Goal: Obtain resource: Obtain resource

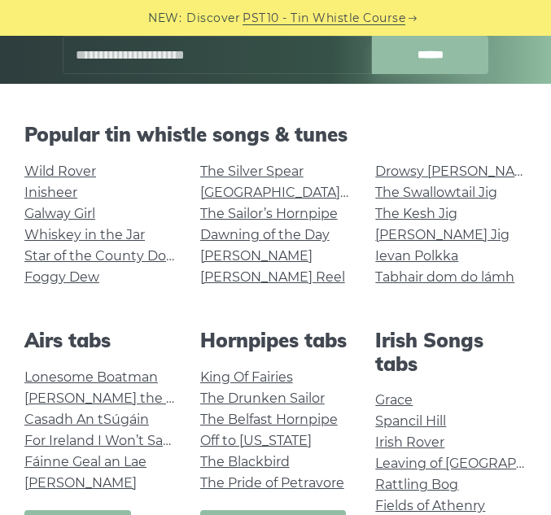
scroll to position [255, 0]
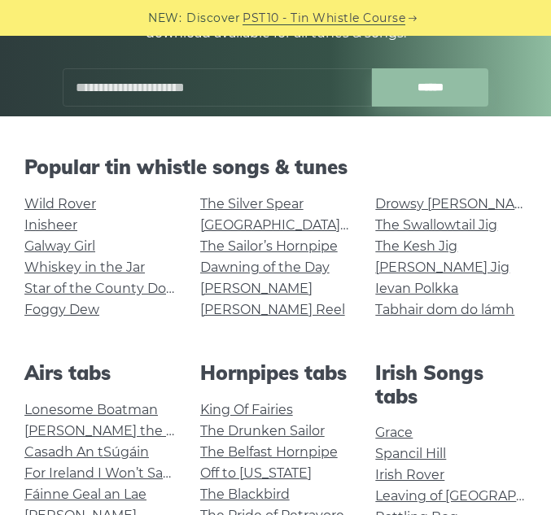
click at [347, 155] on h2 "Popular tin whistle songs & tunes" at bounding box center [275, 167] width 502 height 24
click at [257, 81] on input "text" at bounding box center [217, 87] width 309 height 38
type input "**********"
click at [372, 68] on input "******" at bounding box center [430, 87] width 116 height 38
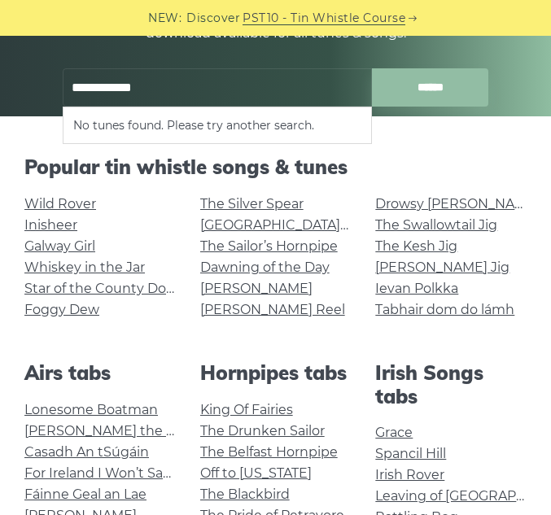
click at [224, 155] on h2 "Popular tin whistle songs & tunes" at bounding box center [275, 167] width 502 height 24
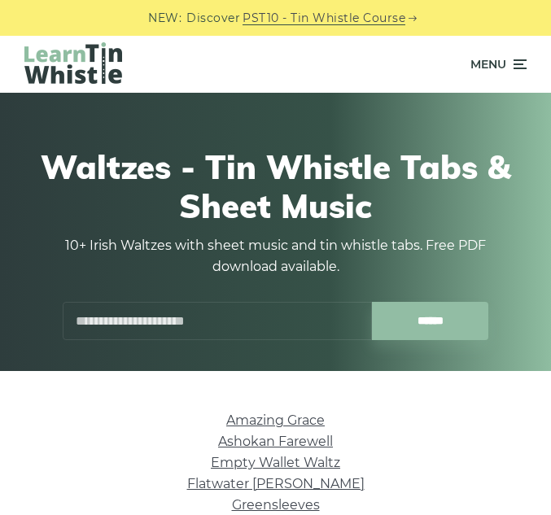
click at [179, 182] on h1 "Waltzes - Tin Whistle Tabs & Sheet Music" at bounding box center [276, 186] width 486 height 78
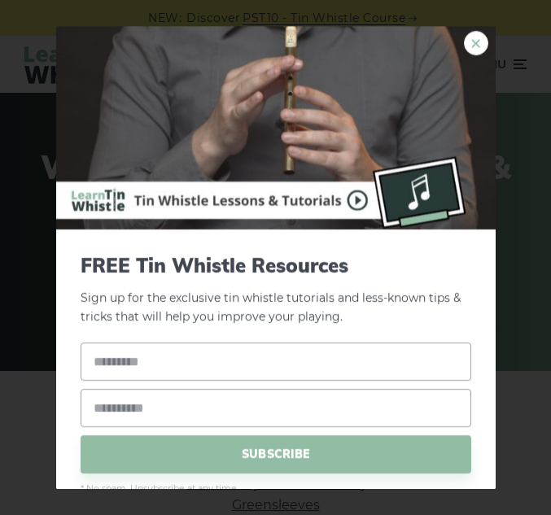
click at [478, 49] on link "×" at bounding box center [476, 43] width 24 height 24
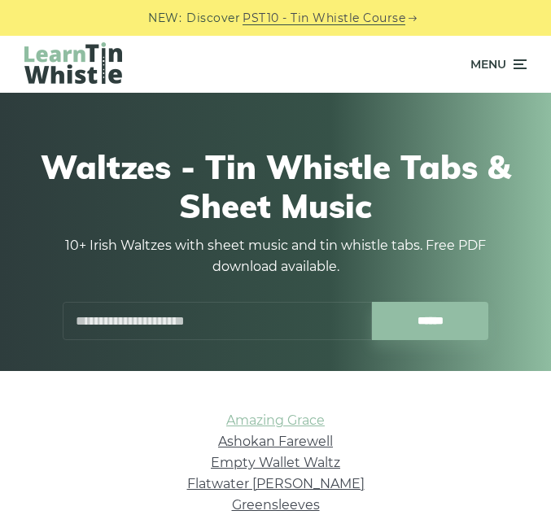
click at [267, 414] on link "Amazing Grace" at bounding box center [275, 420] width 98 height 15
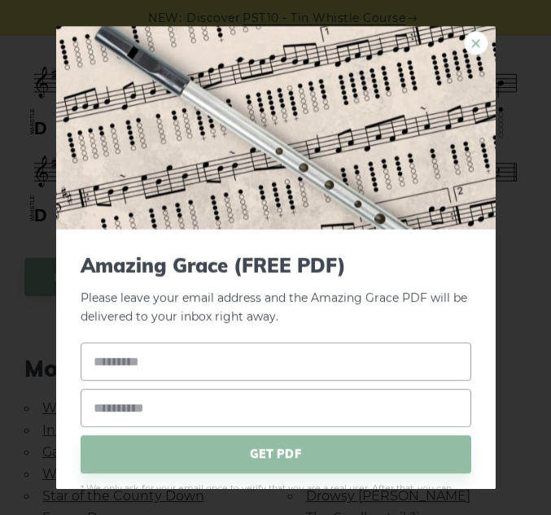
click at [481, 37] on link "×" at bounding box center [476, 43] width 24 height 24
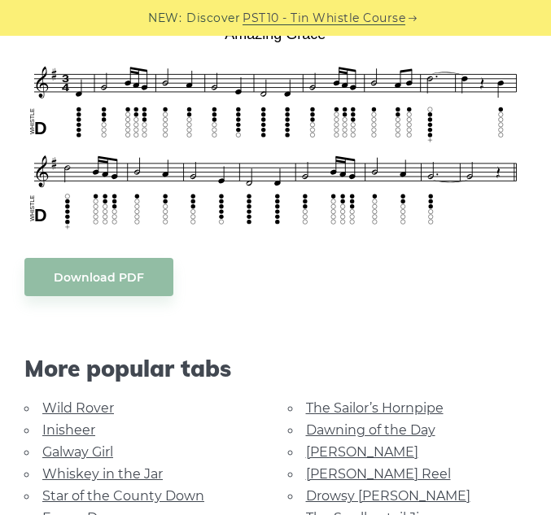
click at [288, 299] on div "Sheet music notes and tab to play Amazing Grace on a tin whistle ([PERSON_NAME]…" at bounding box center [275, 353] width 502 height 798
click at [79, 450] on link "Galway Girl" at bounding box center [77, 451] width 71 height 15
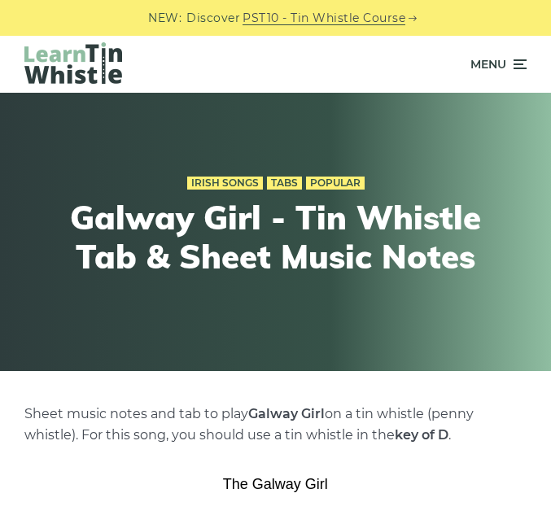
click at [283, 261] on h1 "Galway Girl - Tin Whistle Tab & Sheet Music Notes" at bounding box center [275, 237] width 439 height 78
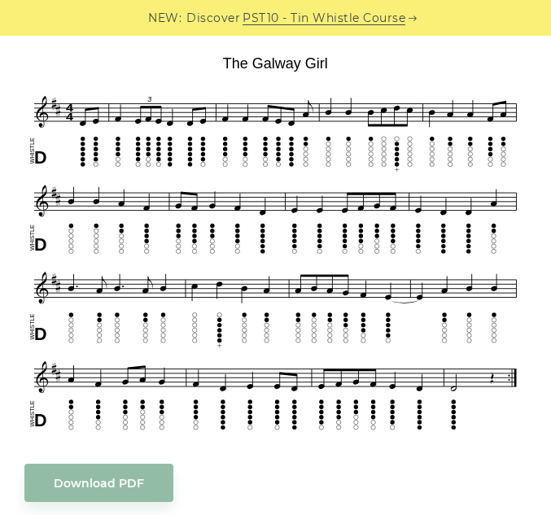
scroll to position [450, 0]
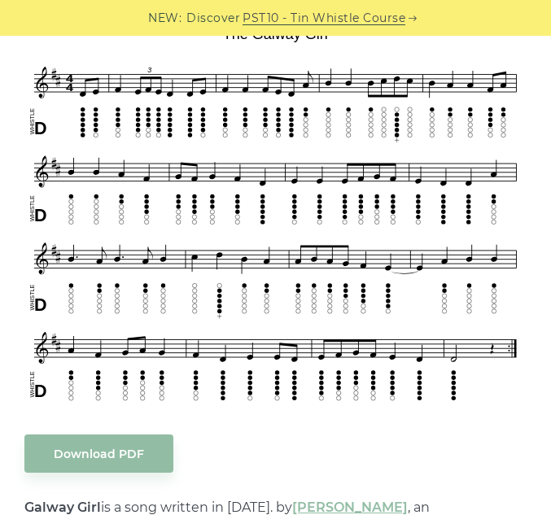
click at [15, 192] on div "Sheet music notes and tab to play Galway Girl on a tin whistle (penny whistle).…" at bounding box center [275, 506] width 527 height 1105
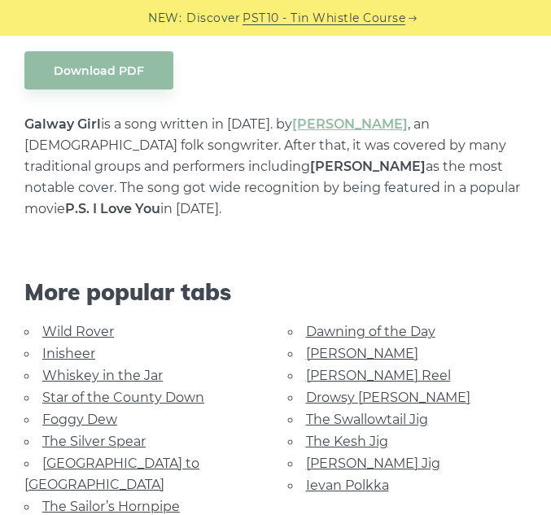
scroll to position [900, 0]
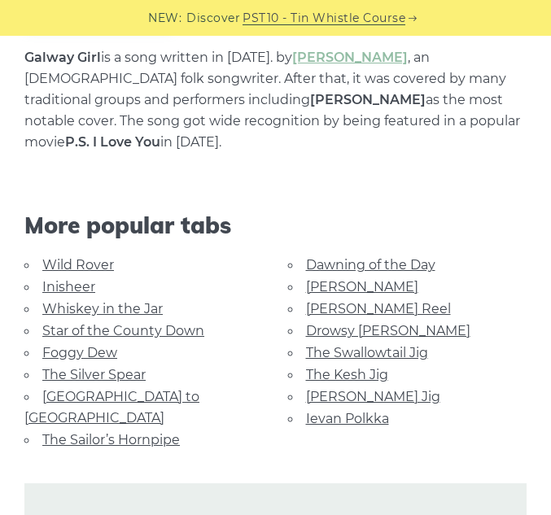
click at [220, 167] on div "Sheet music notes and tab to play Galway Girl on a tin whistle (penny whistle).…" at bounding box center [275, 56] width 502 height 1105
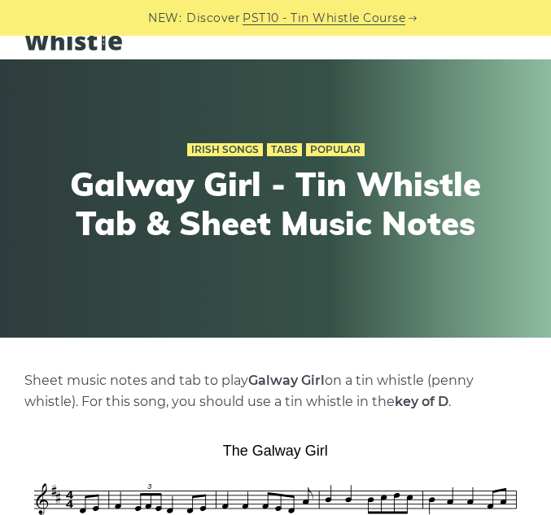
scroll to position [0, 0]
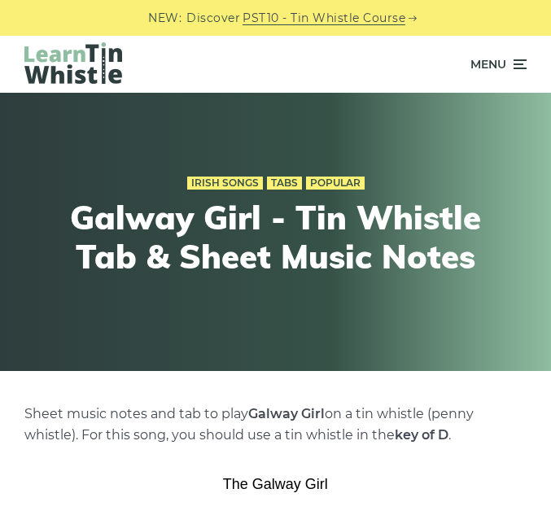
click at [68, 55] on img at bounding box center [73, 63] width 98 height 42
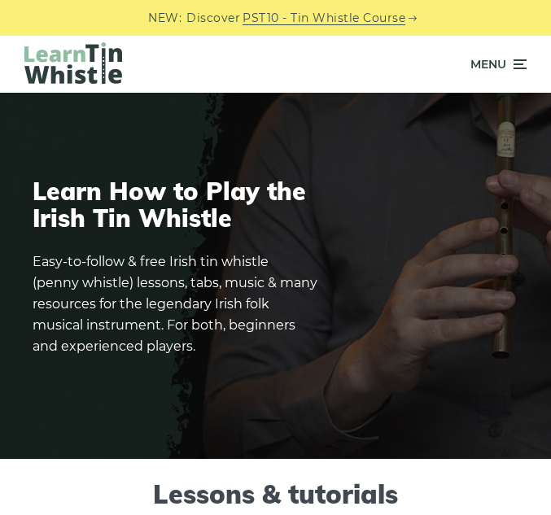
click at [180, 225] on h1 "Learn How to Play the Irish Tin Whistle" at bounding box center [175, 205] width 285 height 54
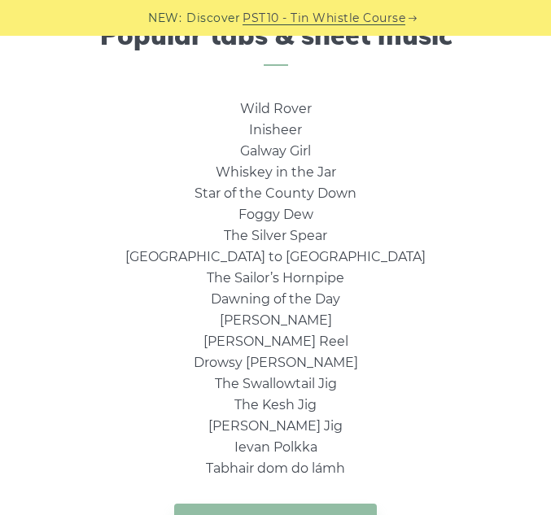
scroll to position [900, 0]
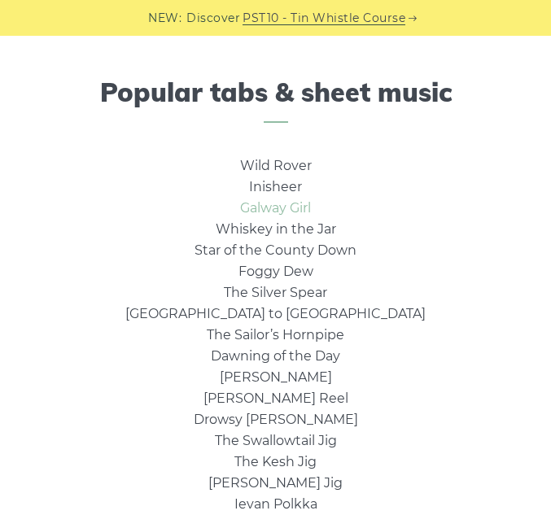
click at [258, 205] on link "Galway Girl" at bounding box center [275, 207] width 71 height 15
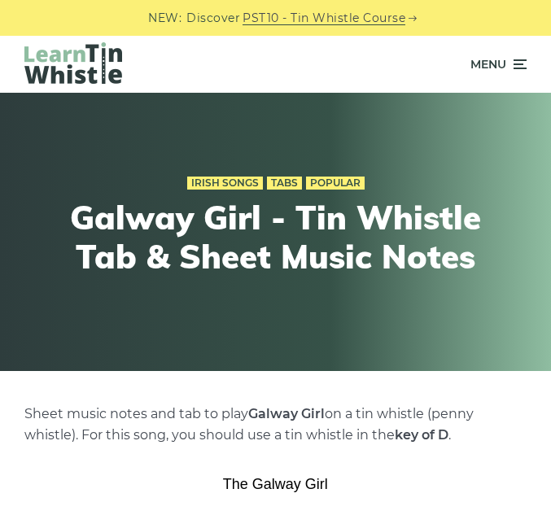
click at [103, 75] on img at bounding box center [73, 63] width 98 height 42
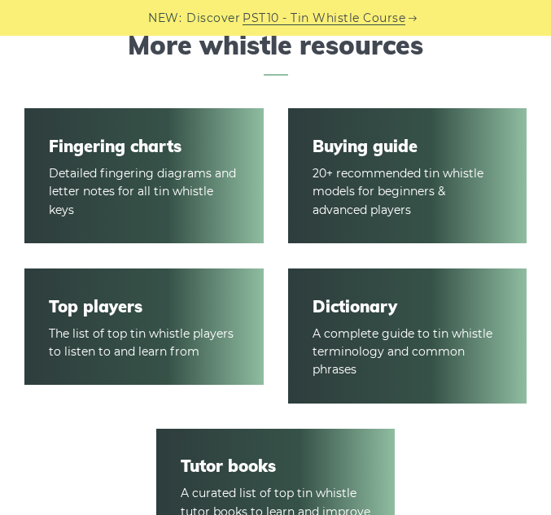
scroll to position [2250, 0]
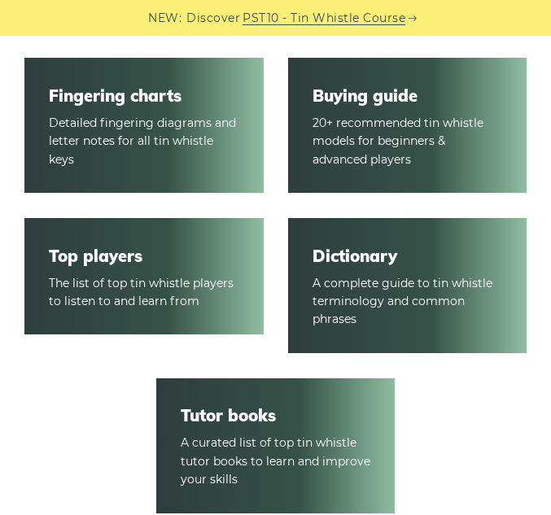
click at [166, 99] on article "Fingering charts Detailed fingering diagrams and letter notes for all tin whist…" at bounding box center [143, 126] width 239 height 136
click at [124, 106] on link "Fingering charts" at bounding box center [144, 96] width 190 height 20
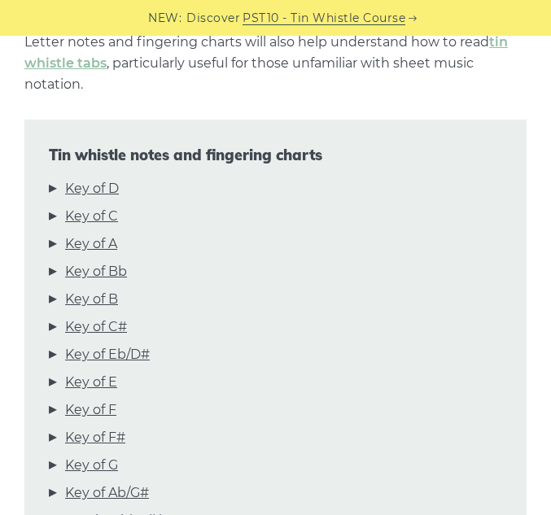
scroll to position [450, 0]
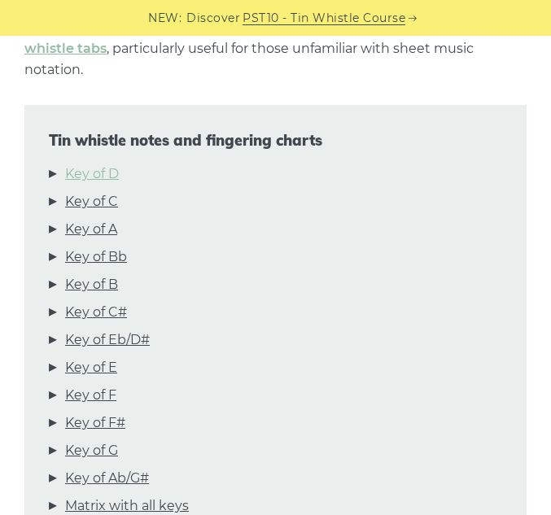
click at [100, 173] on link "Key of D" at bounding box center [92, 174] width 54 height 21
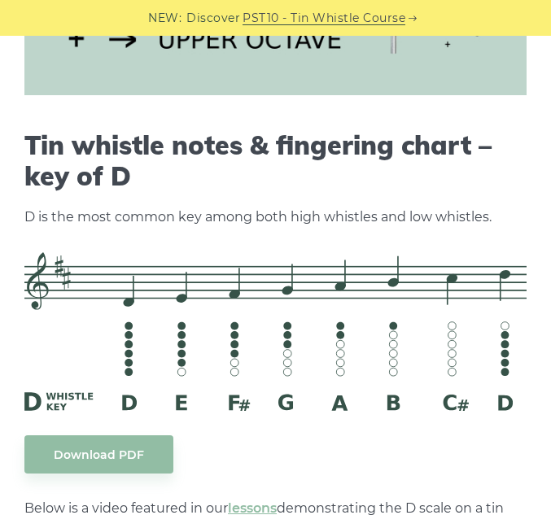
scroll to position [2224, 0]
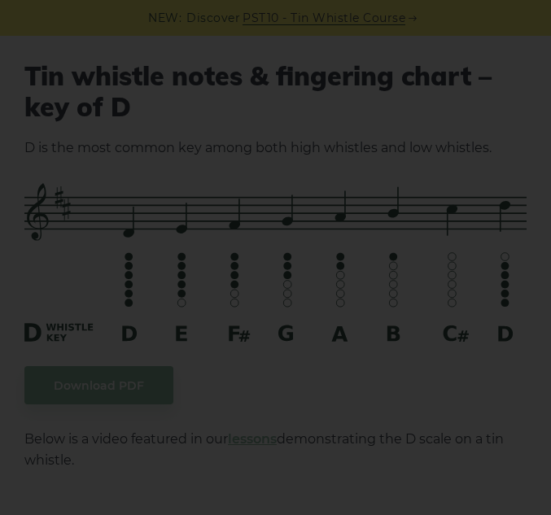
click at [400, 62] on div "×" at bounding box center [275, 257] width 551 height 515
click at [422, 70] on div "×" at bounding box center [275, 257] width 551 height 515
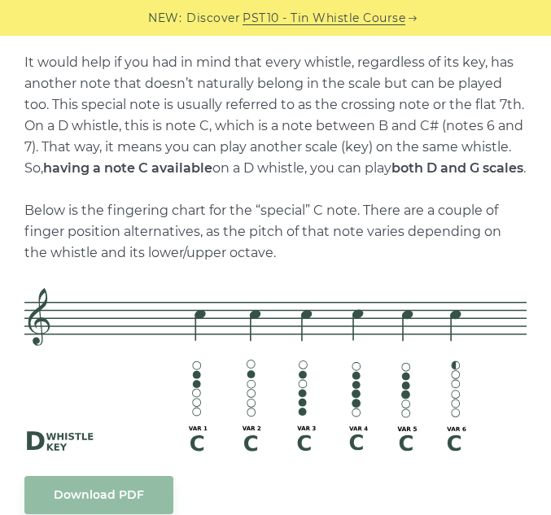
scroll to position [3124, 0]
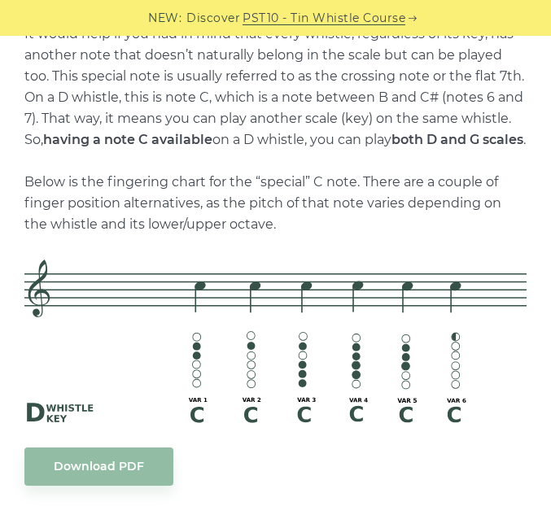
click at [282, 177] on p "It would help if you had in mind that every whistle, regardless of its key, has…" at bounding box center [275, 130] width 502 height 212
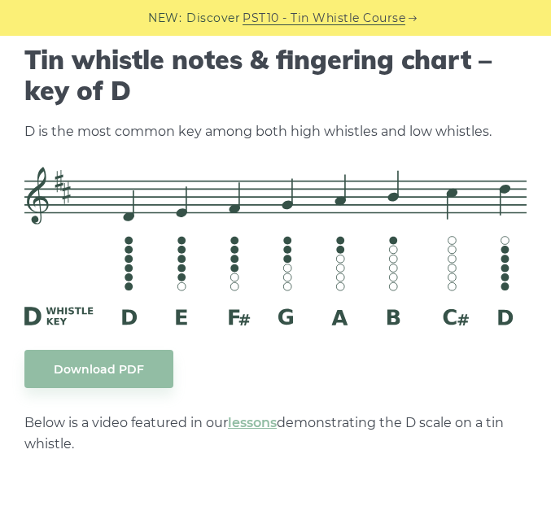
scroll to position [2224, 0]
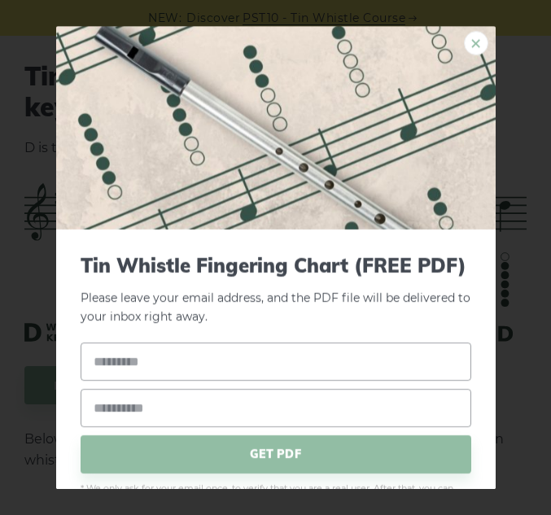
click at [477, 48] on link "×" at bounding box center [476, 43] width 24 height 24
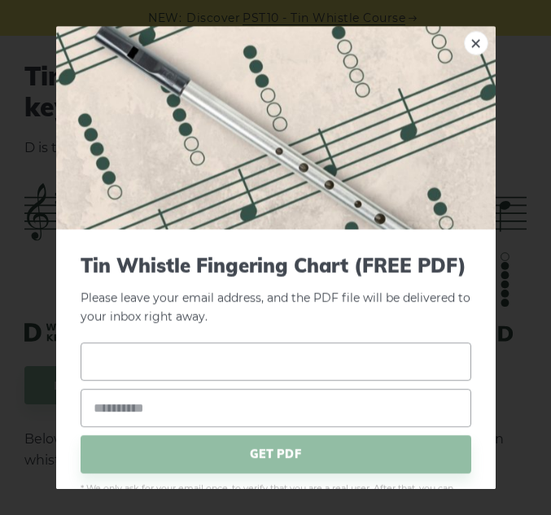
click at [186, 356] on input "text" at bounding box center [276, 362] width 391 height 38
type input "**********"
click at [212, 395] on input "email" at bounding box center [276, 408] width 391 height 38
type input "**********"
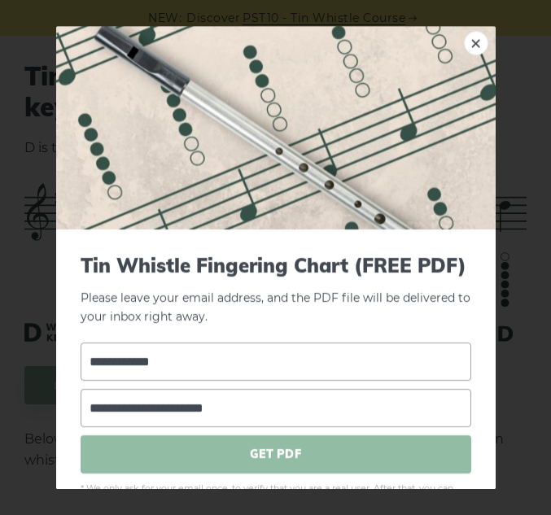
click at [264, 448] on span "GET PDF" at bounding box center [276, 454] width 391 height 38
